Goal: Information Seeking & Learning: Find specific fact

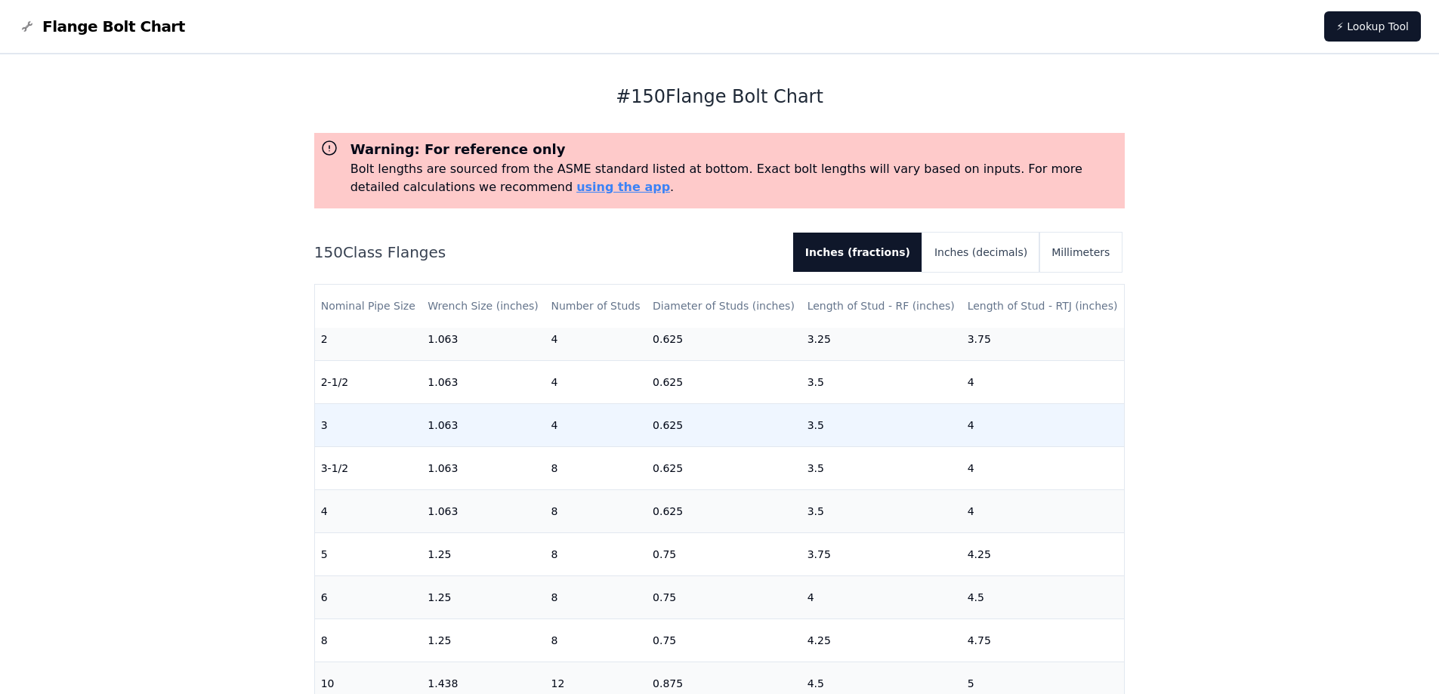
scroll to position [227, 0]
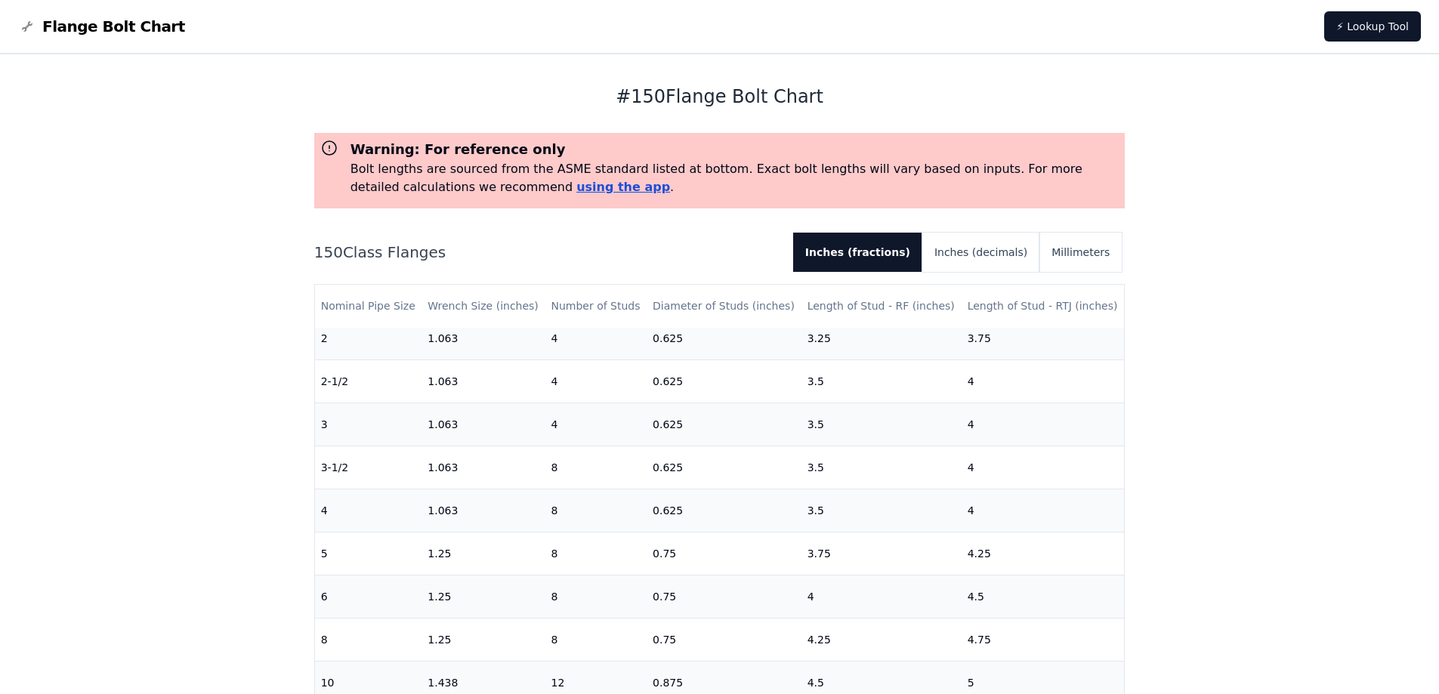
click at [577, 187] on link "using the app" at bounding box center [624, 187] width 94 height 14
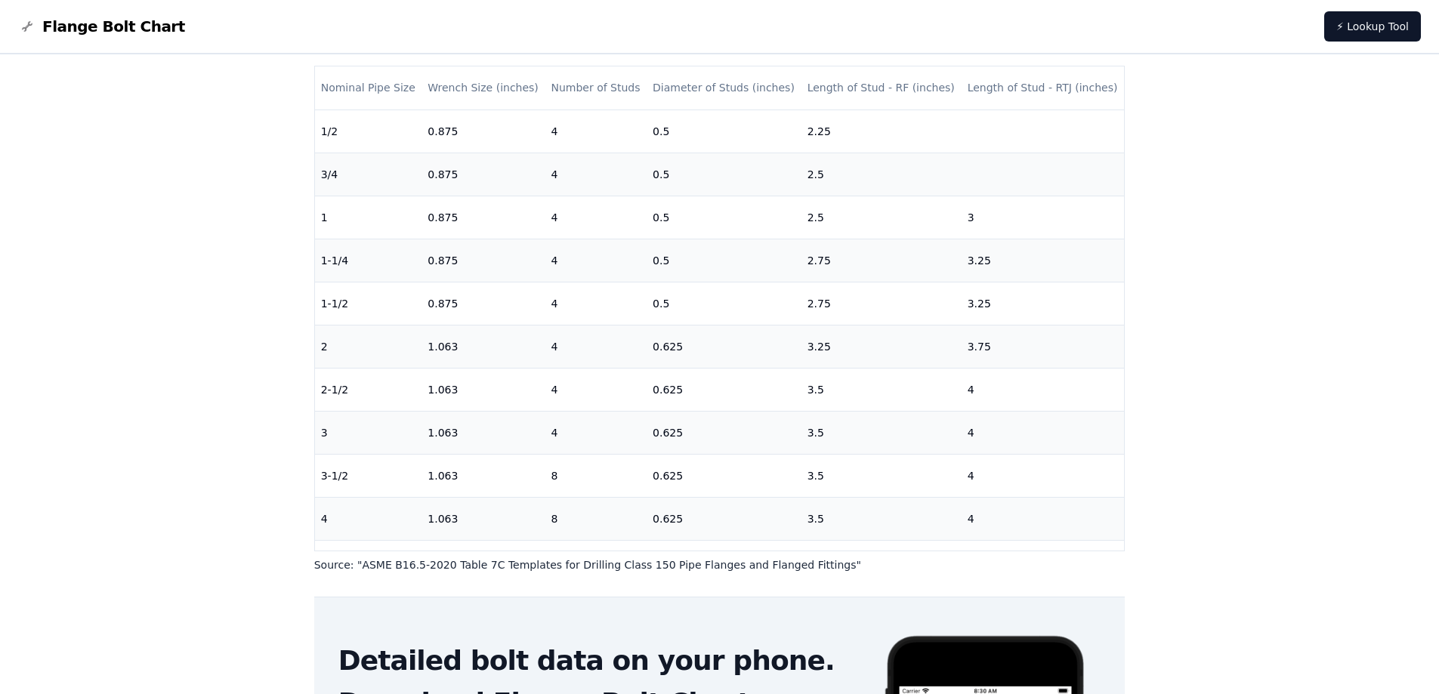
scroll to position [227, 0]
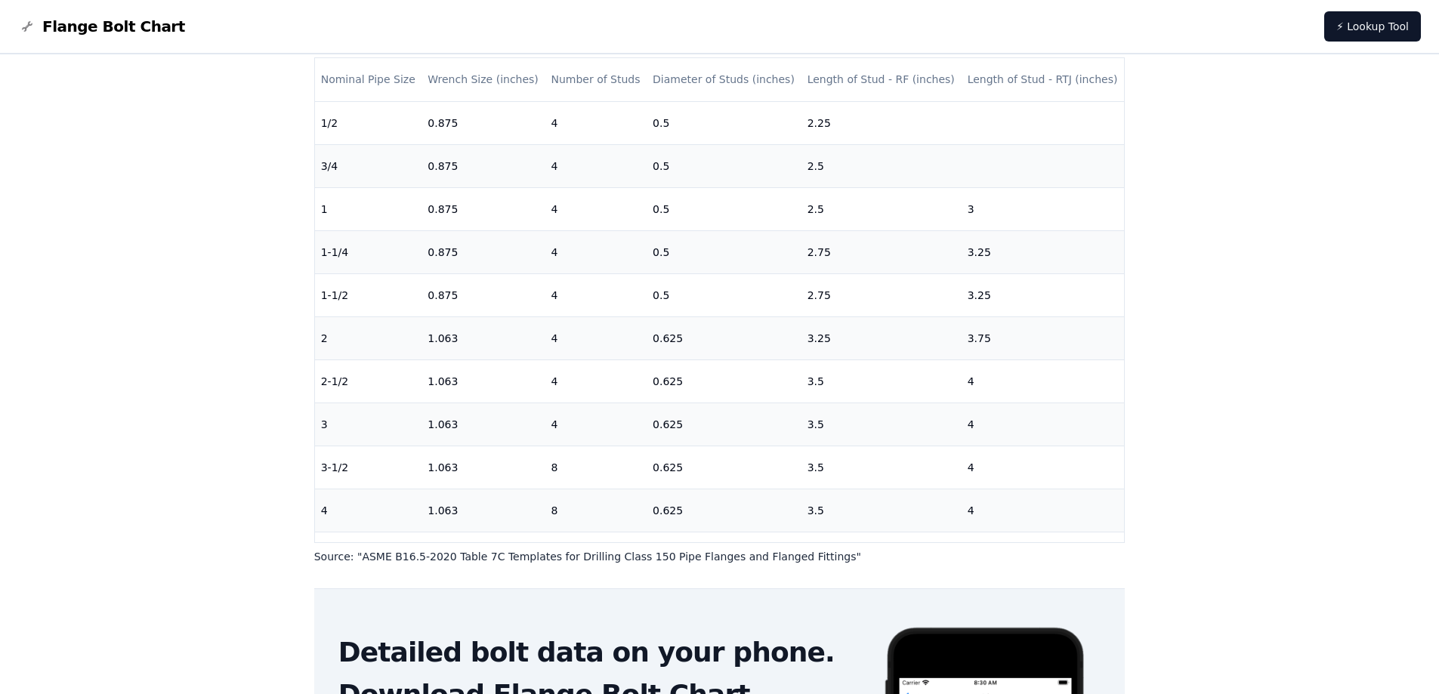
drag, startPoint x: 515, startPoint y: 332, endPoint x: 100, endPoint y: 451, distance: 431.7
click at [100, 451] on div "# 150 Flange Bolt Chart Warning: For reference only Bolt lengths are sourced fr…" at bounding box center [719, 381] width 1439 height 1106
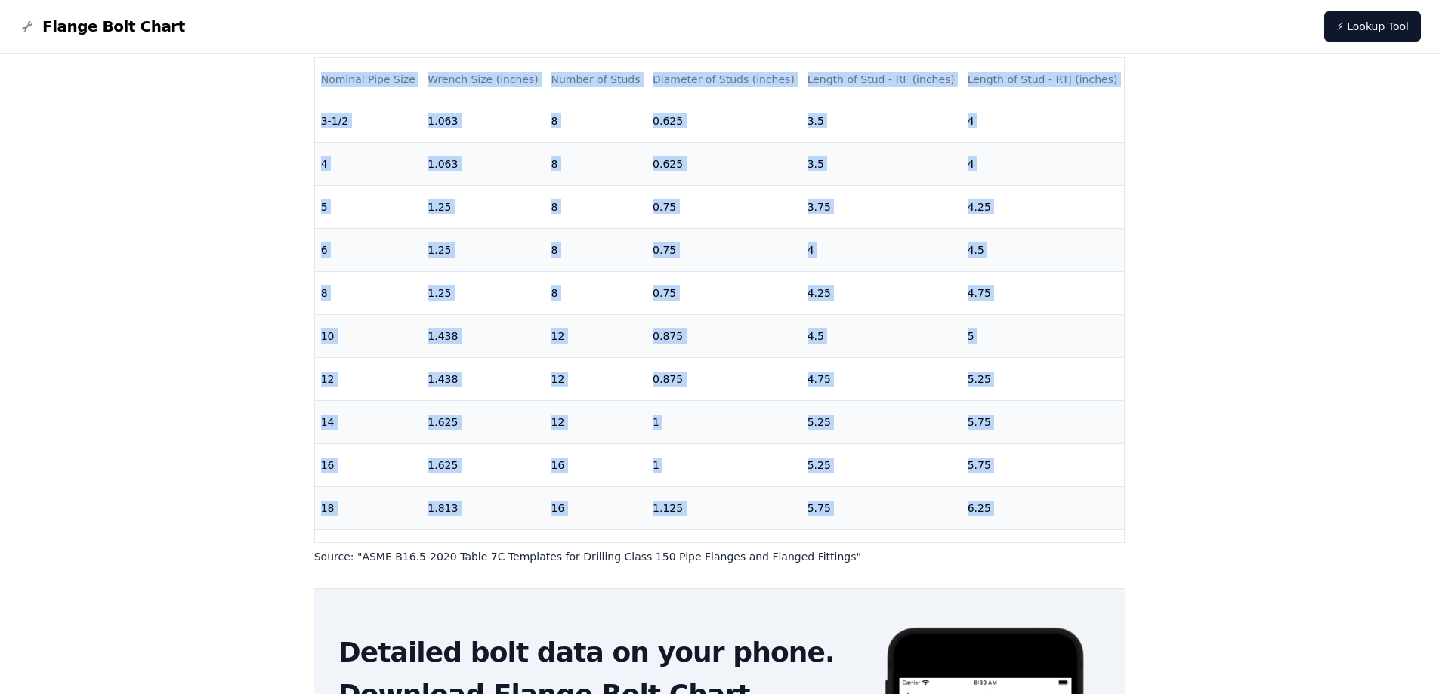
scroll to position [475, 0]
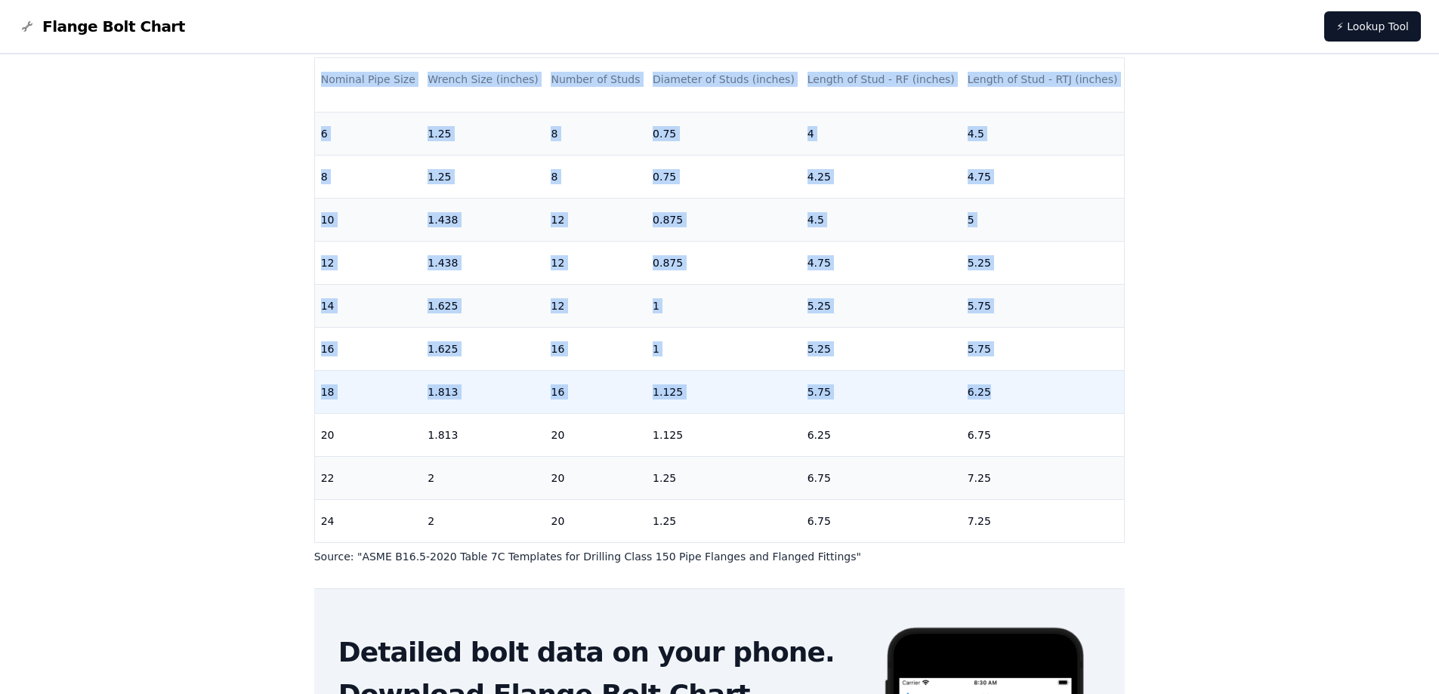
drag, startPoint x: 318, startPoint y: 74, endPoint x: 1009, endPoint y: 369, distance: 751.2
click at [1009, 369] on table "Nominal Pipe Size Wrench Size (inches) Number of Studs Diameter of Studs (inche…" at bounding box center [720, 69] width 810 height 948
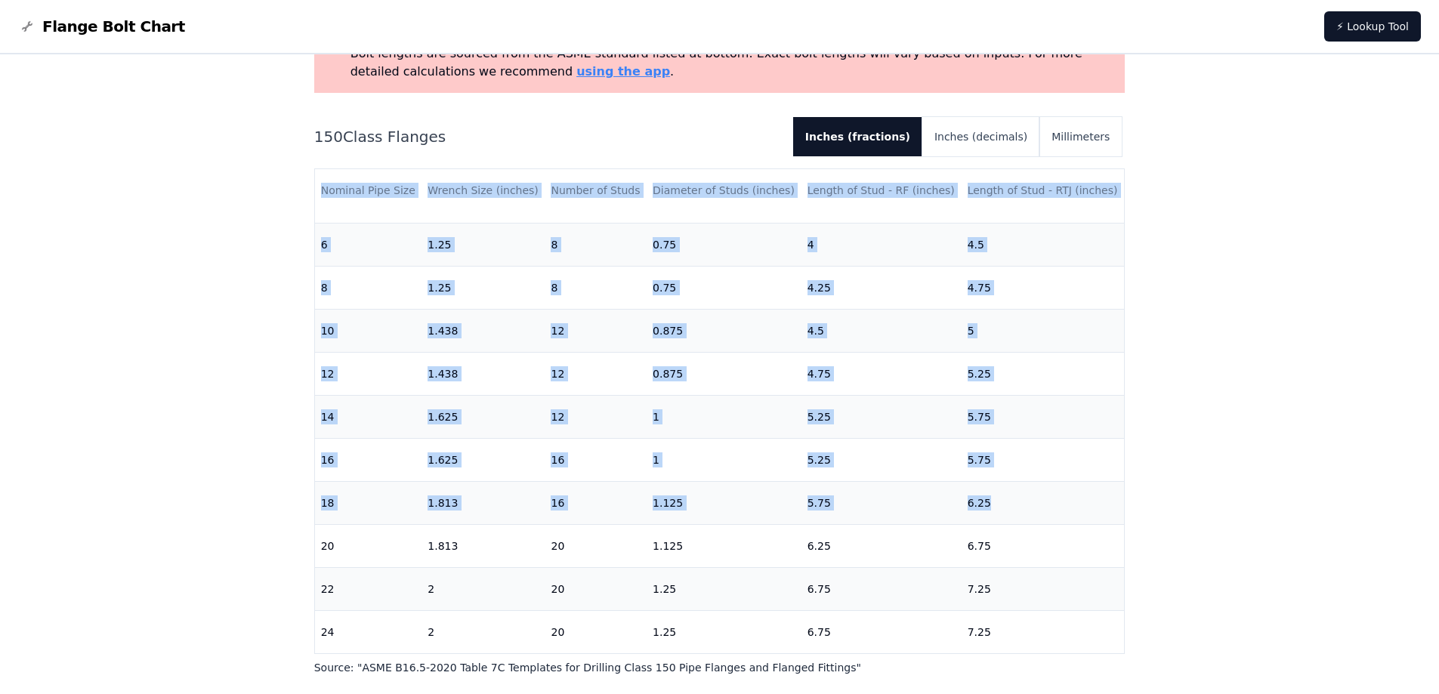
scroll to position [0, 0]
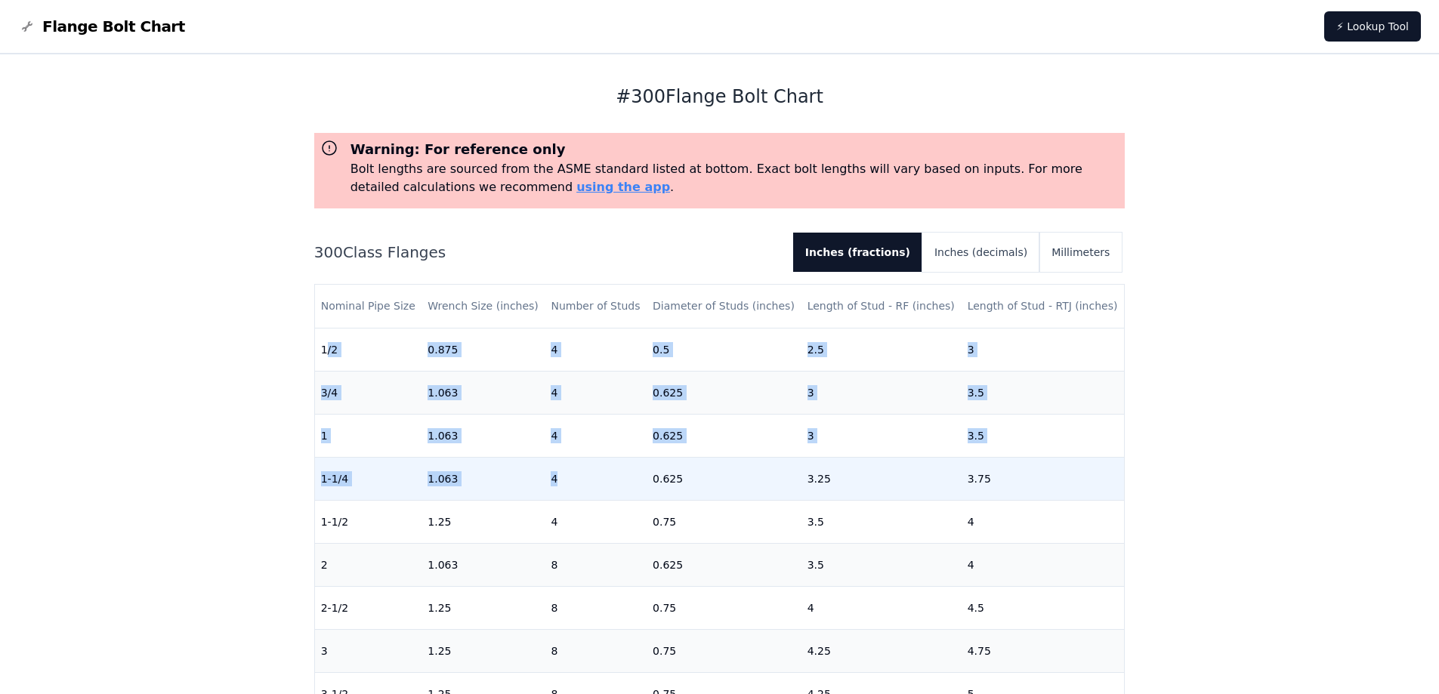
drag, startPoint x: 324, startPoint y: 346, endPoint x: 437, endPoint y: 403, distance: 126.7
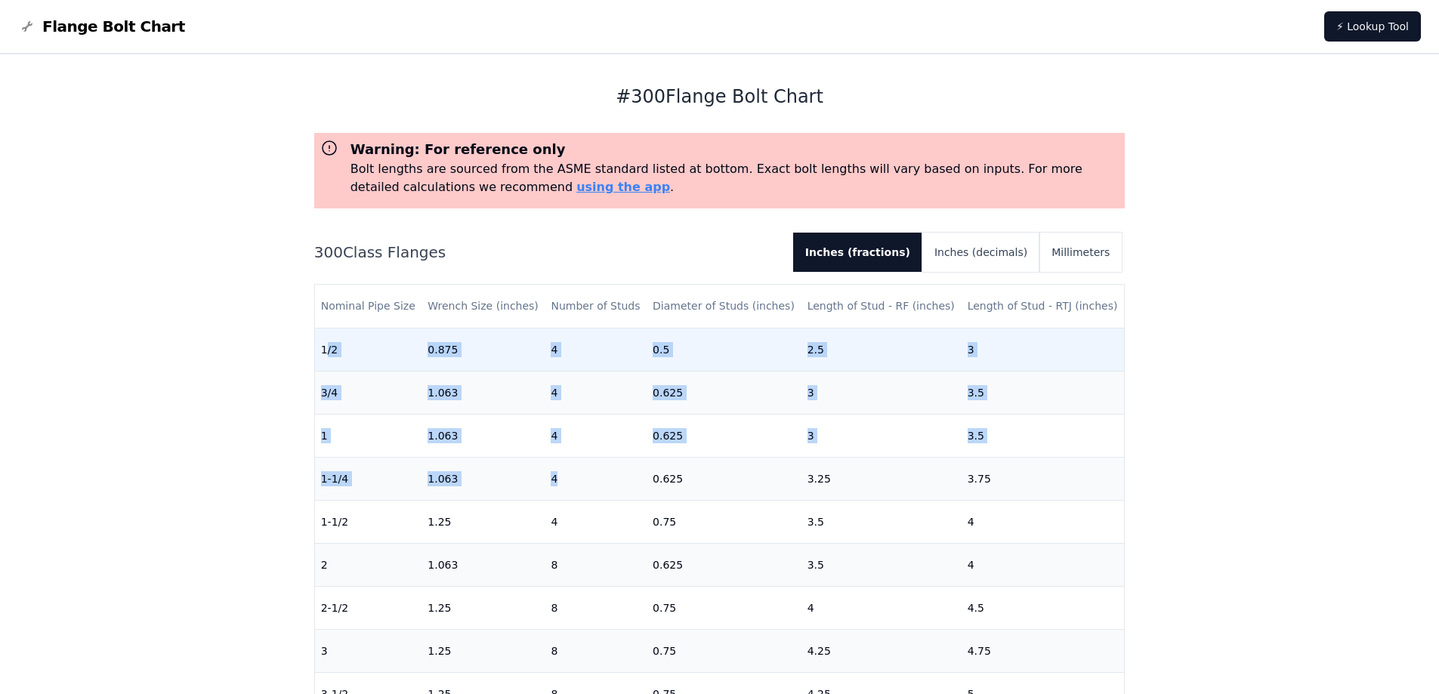
click at [385, 346] on td "1/2" at bounding box center [368, 349] width 107 height 43
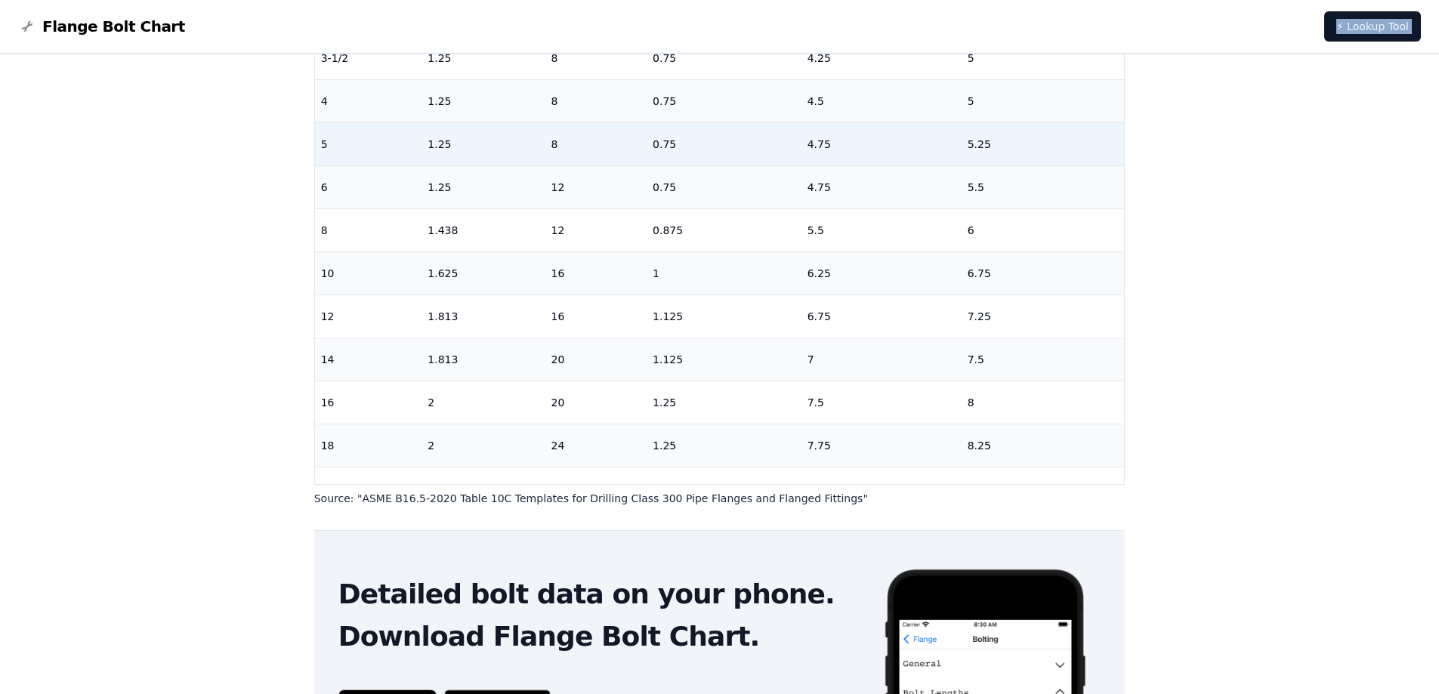
scroll to position [284, 0]
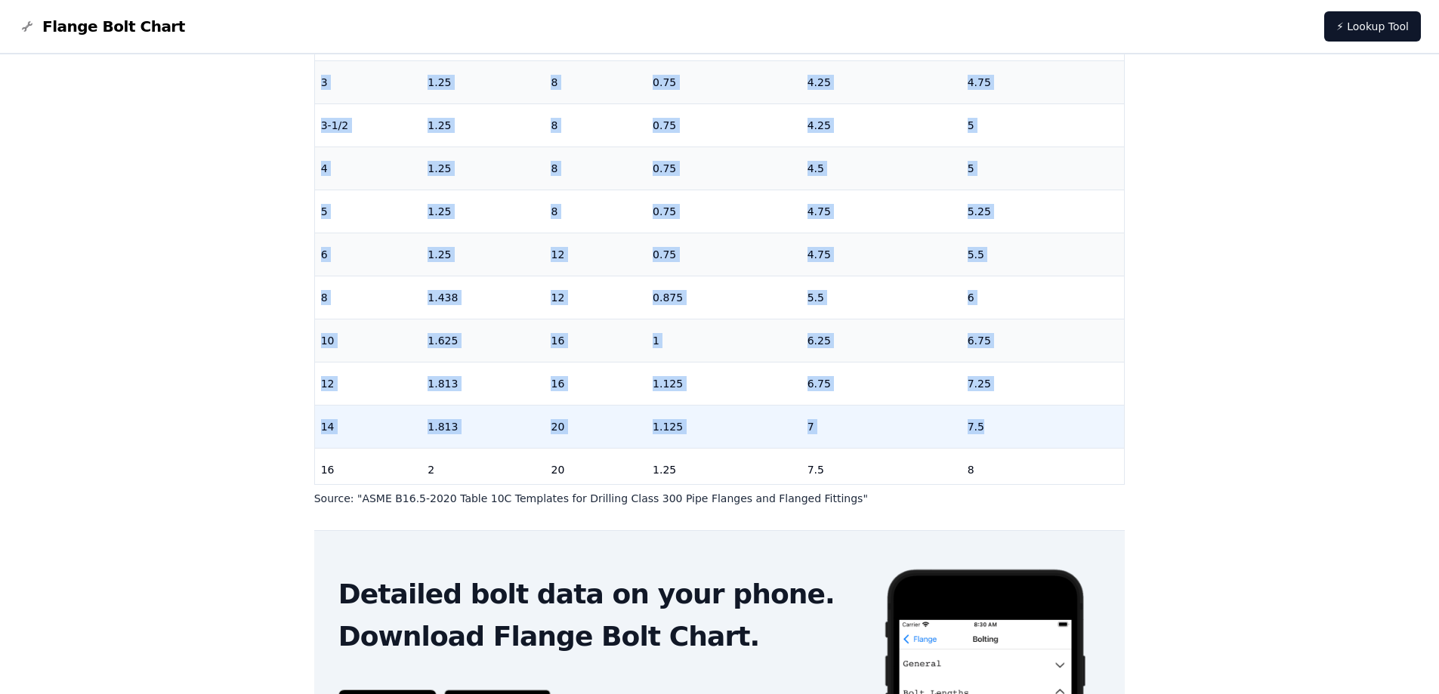
drag, startPoint x: 320, startPoint y: 308, endPoint x: 1000, endPoint y: 441, distance: 692.8
click at [1000, 441] on table "Nominal Pipe Size Wrench Size (inches) Number of Studs Diameter of Studs (inche…" at bounding box center [720, 190] width 810 height 948
